Goal: Task Accomplishment & Management: Use online tool/utility

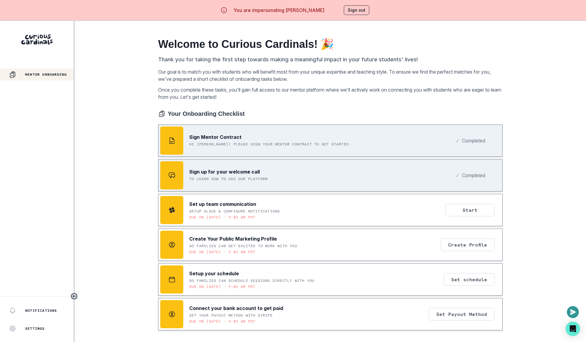
scroll to position [21, 0]
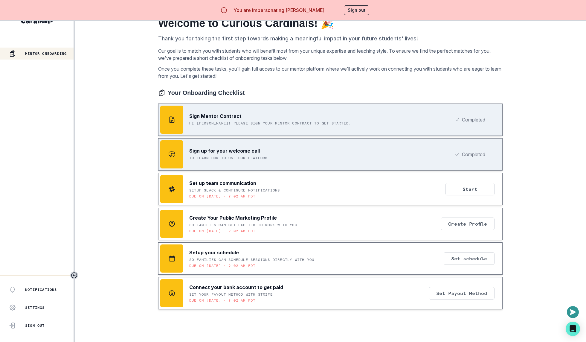
click at [279, 191] on p "Setup Slack & Configure Notifications" at bounding box center [234, 190] width 91 height 5
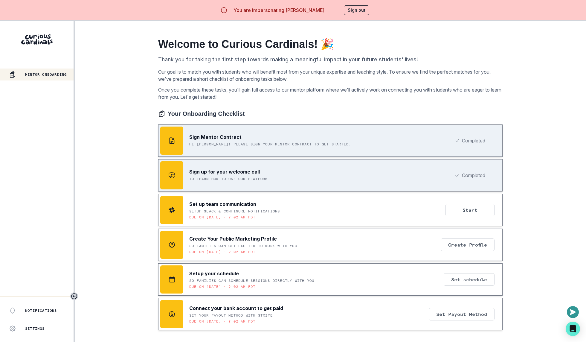
click at [354, 11] on button "Sign out" at bounding box center [356, 10] width 25 height 10
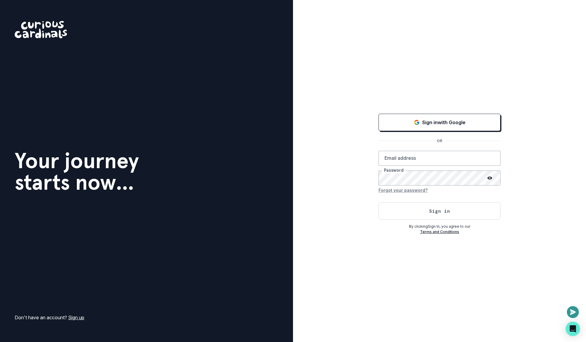
click at [342, 246] on div "Sign in with Google OR Email address Password Forgot your password? Sign in By …" at bounding box center [439, 171] width 293 height 342
type input "[PERSON_NAME][EMAIL_ADDRESS][DOMAIN_NAME]"
click at [390, 210] on button "Sign in" at bounding box center [439, 210] width 122 height 17
